Goal: Share content: Share content

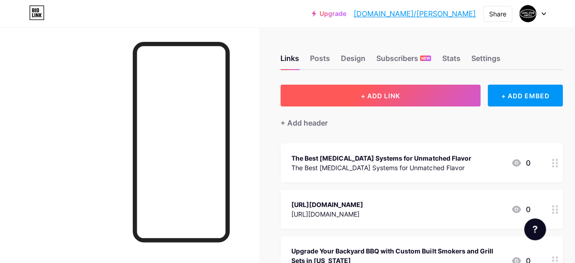
click at [379, 93] on span "+ ADD LINK" at bounding box center [380, 96] width 39 height 8
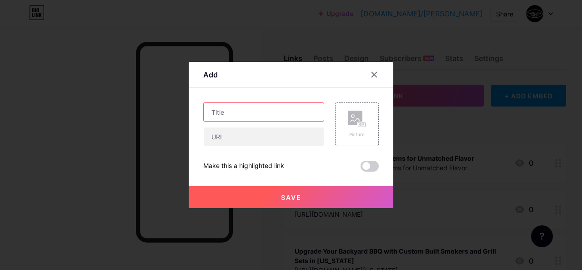
click at [257, 112] on input "text" at bounding box center [264, 112] width 120 height 18
paste input "What’s the Real Advantage of Offset BBQ Smoker and Custom Pits?"
type input "What’s the Real Advantage of Offset BBQ Smoker and Custom Pits?"
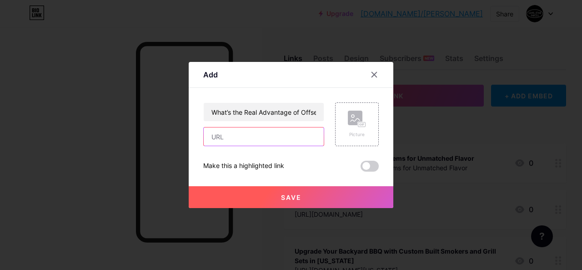
click at [235, 140] on input "text" at bounding box center [264, 136] width 120 height 18
paste input "What’s the Real Advantage of Offset BBQ Smoker and Custom Pits?"
type input "What’s the Real Advantage of Offset BBQ Smoker and Custom Pits?"
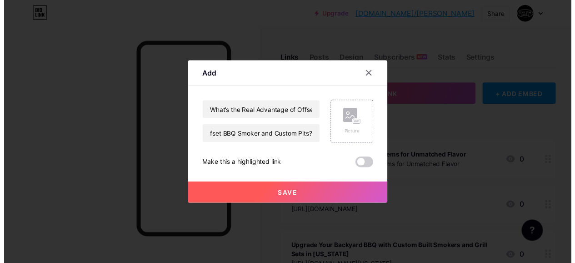
scroll to position [0, 0]
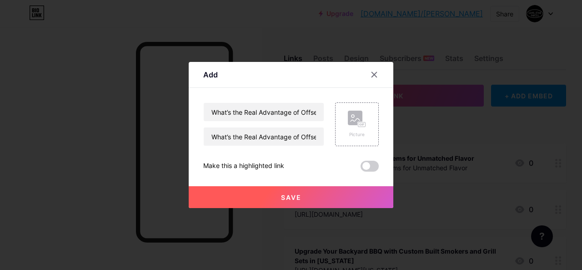
click at [327, 201] on button "Save" at bounding box center [291, 197] width 205 height 22
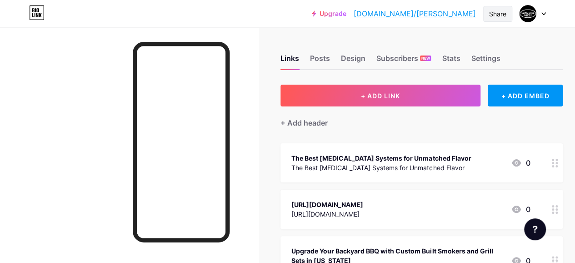
click at [495, 21] on div "Share" at bounding box center [497, 14] width 29 height 16
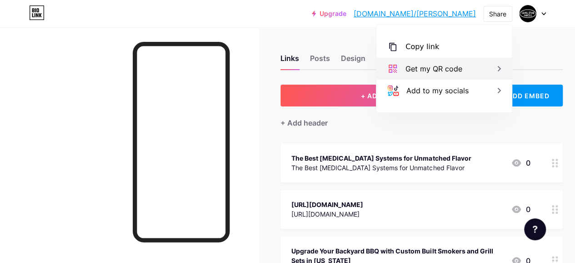
click at [430, 58] on div "Get my QR code" at bounding box center [443, 69] width 135 height 22
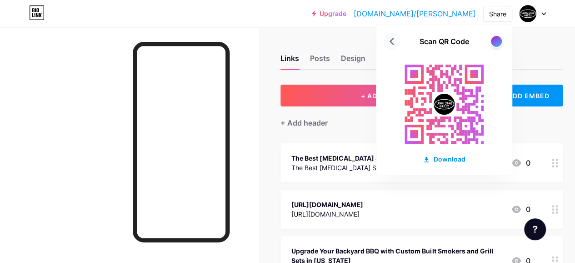
click at [396, 43] on icon at bounding box center [392, 41] width 15 height 15
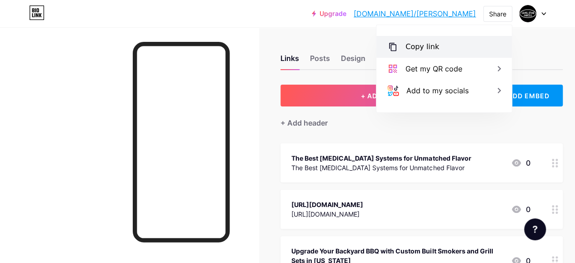
click at [441, 42] on div "Copy link" at bounding box center [443, 47] width 135 height 22
